Goal: Information Seeking & Learning: Learn about a topic

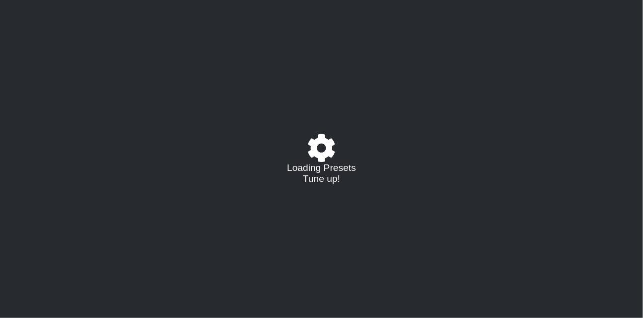
select select "/024GKKGPR"
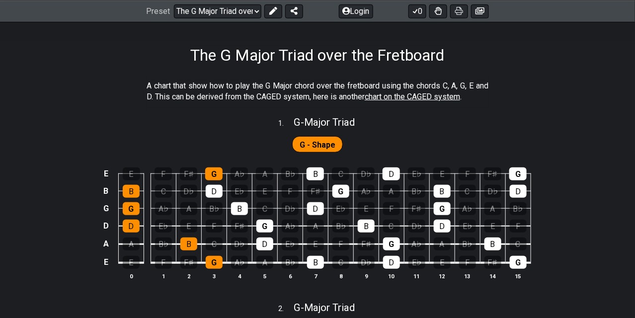
scroll to position [149, 0]
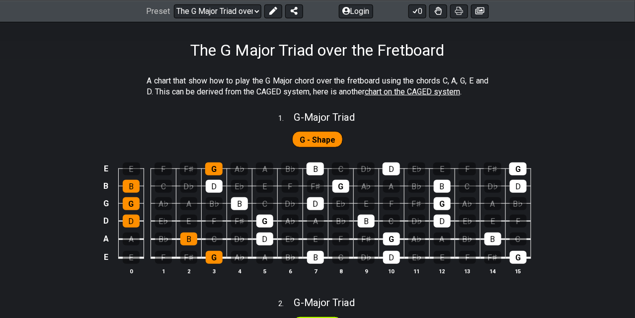
click at [443, 91] on span "chart on the CAGED system" at bounding box center [412, 91] width 95 height 9
select select "/the-caged-system"
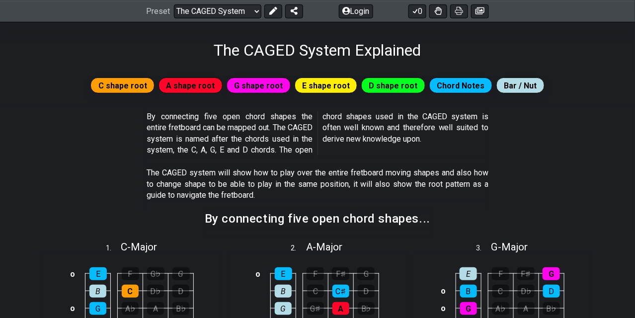
scroll to position [249, 0]
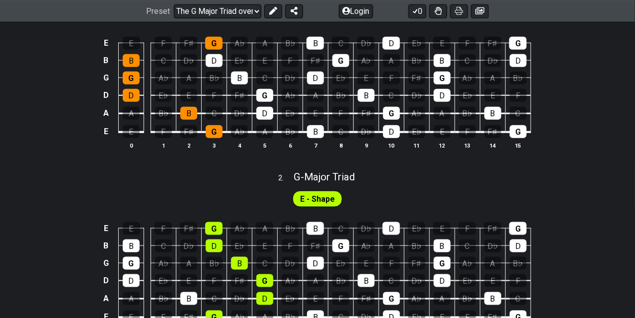
scroll to position [167, 0]
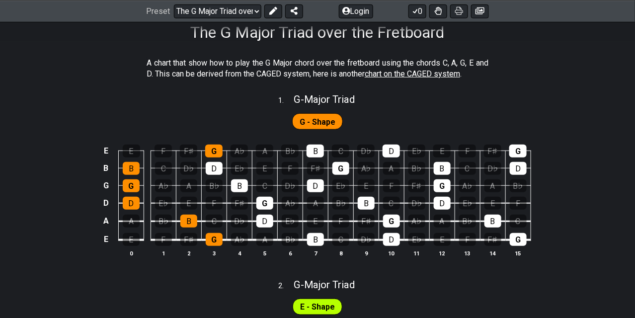
click at [450, 73] on span "chart on the CAGED system" at bounding box center [412, 73] width 95 height 9
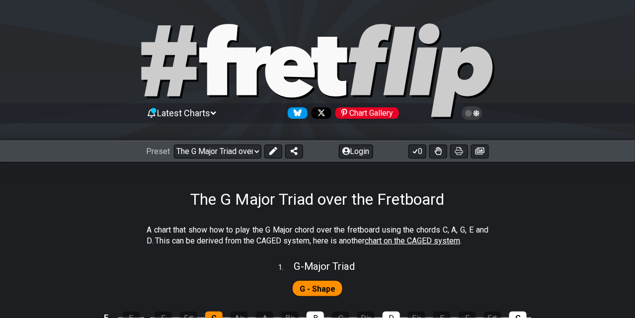
select select "/the-caged-system"
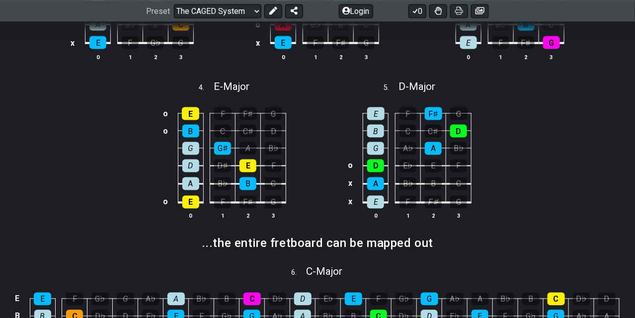
scroll to position [348, 0]
